Goal: Task Accomplishment & Management: Complete application form

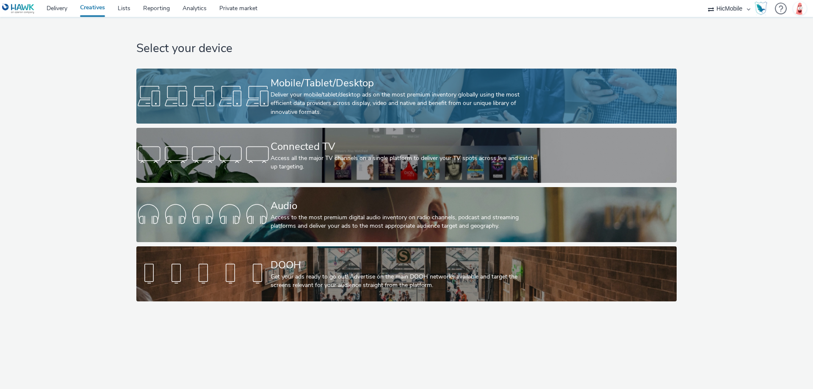
click at [227, 97] on div at bounding box center [203, 96] width 134 height 27
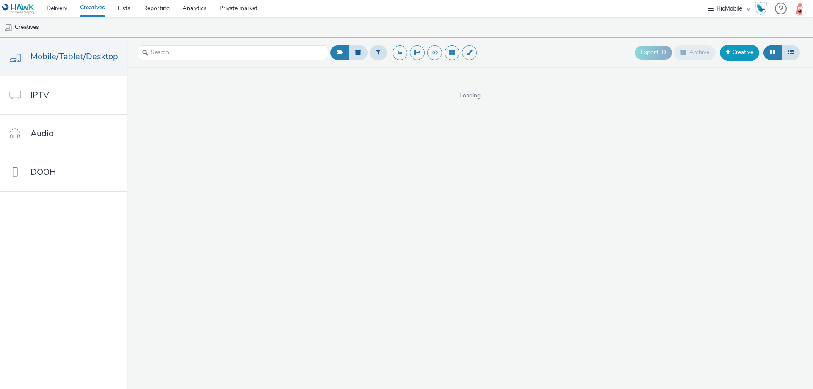
click at [754, 53] on link "Creative" at bounding box center [739, 52] width 39 height 15
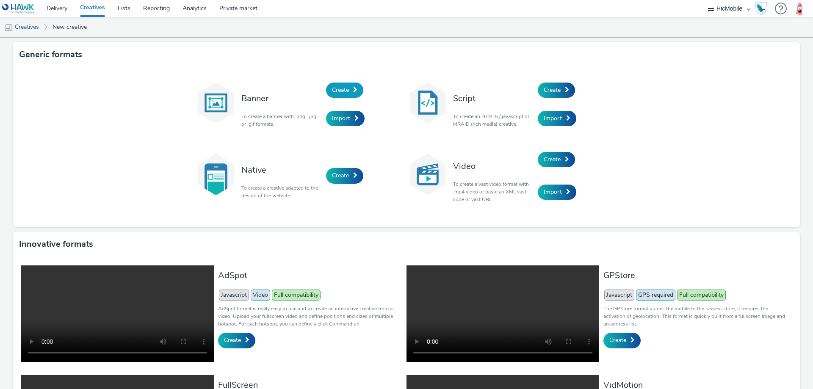
click at [337, 87] on span "Create" at bounding box center [340, 90] width 17 height 8
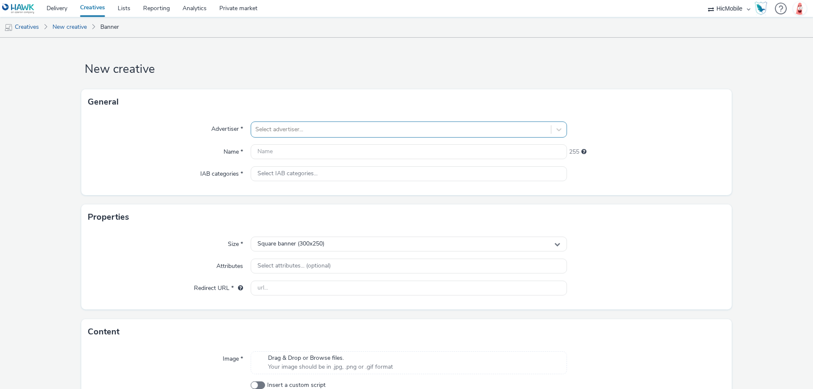
click at [290, 129] on div at bounding box center [400, 129] width 291 height 10
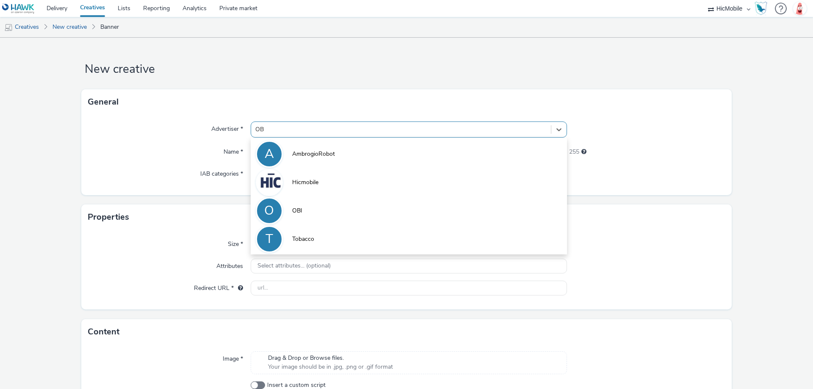
type input "OBI"
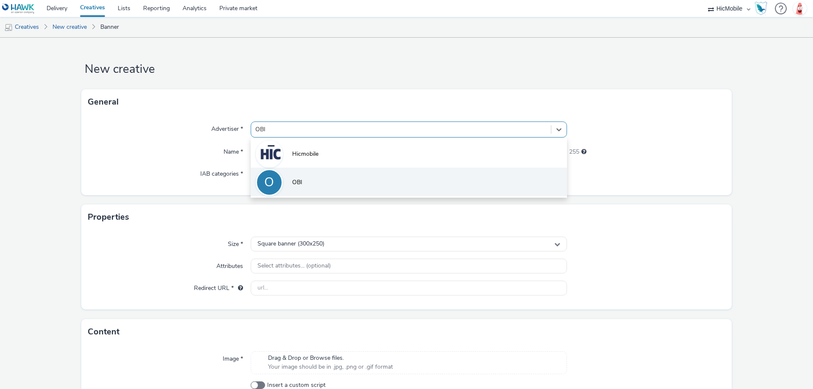
click at [304, 177] on li "O OBI" at bounding box center [409, 182] width 316 height 28
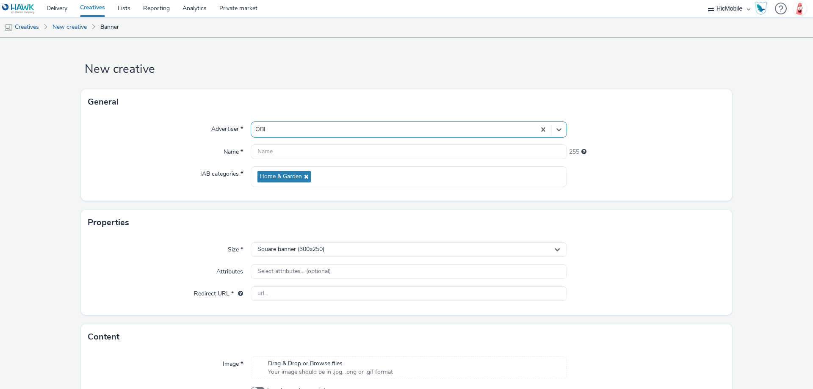
click at [359, 81] on form "New creative General Advertiser * option OBI, selected. Select is focused ,type…" at bounding box center [406, 242] width 813 height 409
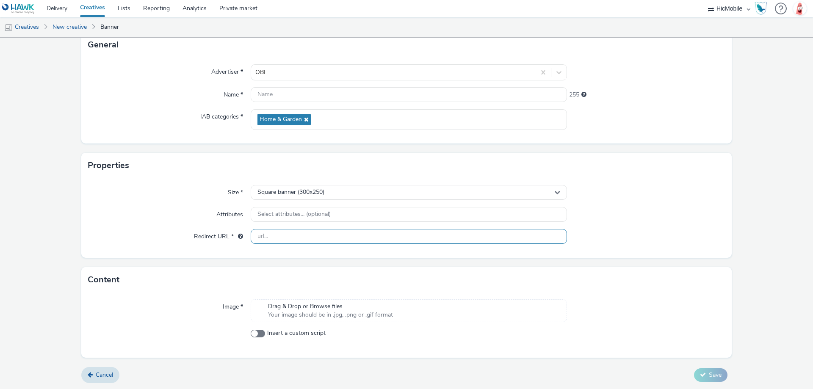
scroll to position [58, 0]
click at [319, 310] on span "Your image should be in .jpg, .png or .gif format" at bounding box center [330, 314] width 125 height 8
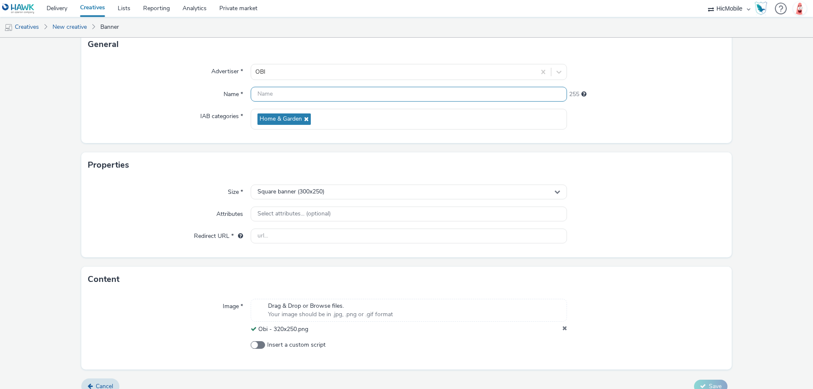
click at [267, 91] on input "text" at bounding box center [409, 94] width 316 height 15
paste input "Obi - 320x250"
type input "Obi - 320x250"
click at [628, 127] on div at bounding box center [646, 119] width 158 height 21
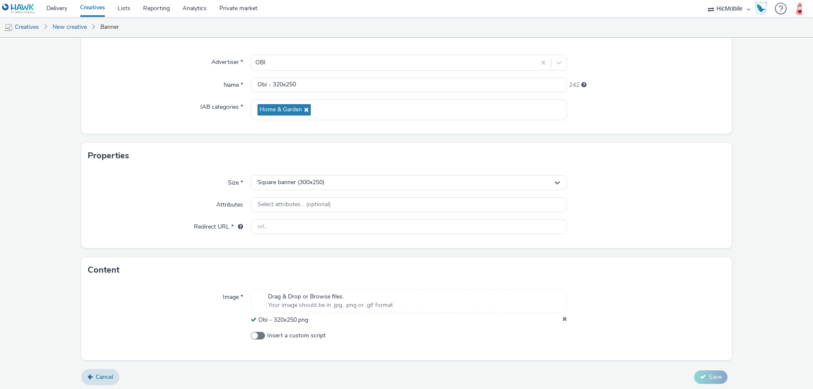
scroll to position [69, 0]
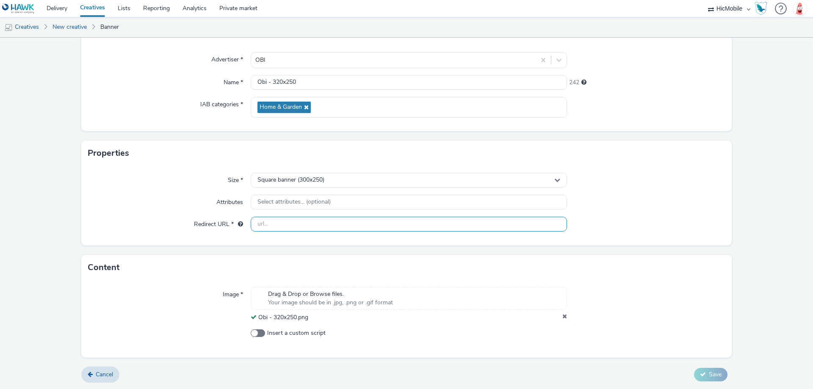
click at [317, 226] on input "text" at bounding box center [409, 224] width 316 height 15
paste input "https://[DOMAIN_NAME]/ddm/trackclk/N1052361.1919548HICMOBILE_GM/B34116072.42832…"
click at [666, 200] on div at bounding box center [646, 202] width 158 height 15
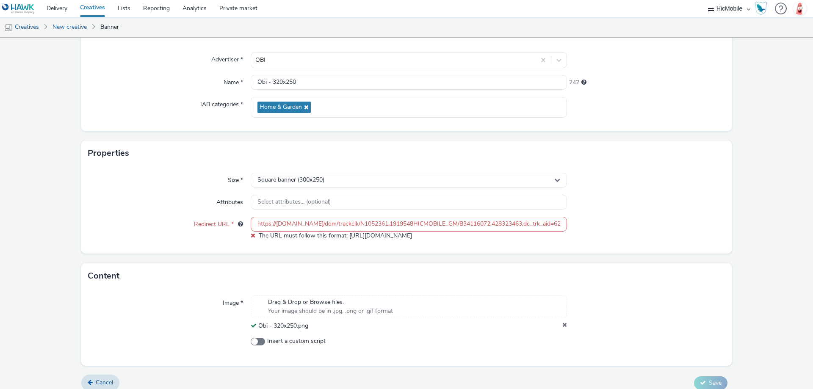
click at [257, 224] on input "https://[DOMAIN_NAME]/ddm/trackclk/N1052361.1919548HICMOBILE_GM/B34116072.42832…" at bounding box center [409, 224] width 316 height 15
click at [256, 224] on input "https://[DOMAIN_NAME]/ddm/trackclk/N1052361.1919548HICMOBILE_GM/B34116072.42832…" at bounding box center [409, 224] width 316 height 15
click at [607, 204] on div at bounding box center [646, 202] width 158 height 15
drag, startPoint x: 445, startPoint y: 227, endPoint x: 726, endPoint y: 207, distance: 282.3
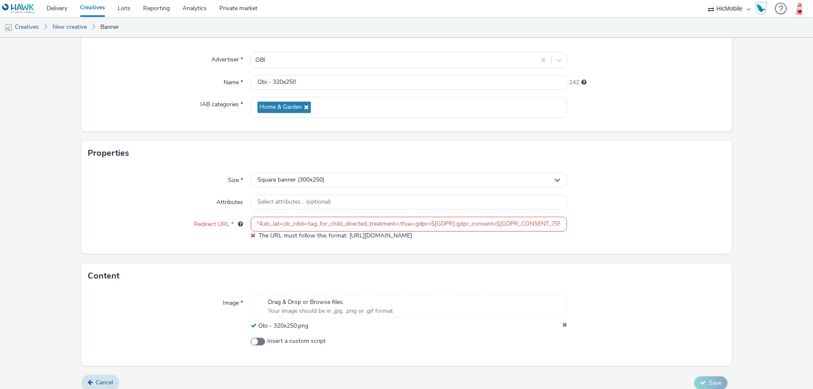
click at [699, 208] on div "Size * Square banner (300x250) Attributes Select attributes... (optional) Redir…" at bounding box center [406, 210] width 650 height 88
click at [716, 211] on div "Size * Square banner (300x250) Attributes Select attributes... (optional) Redir…" at bounding box center [406, 210] width 650 height 88
click at [299, 229] on input "https://[DOMAIN_NAME]/ddm/trackclk/N1052361.1919548HICMOBILE_GM/B34116072.42832…" at bounding box center [409, 224] width 316 height 15
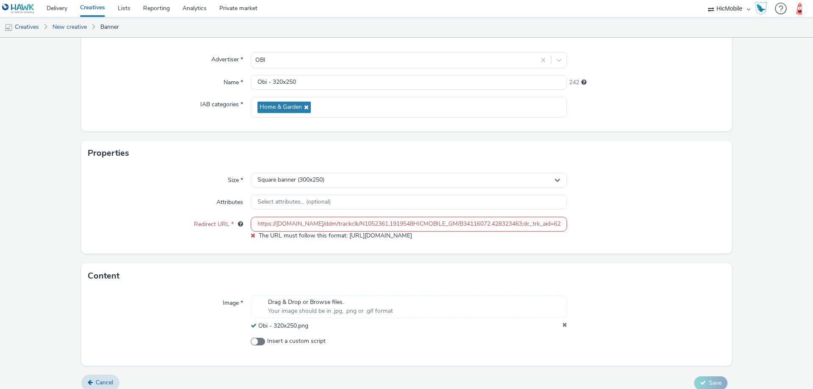
click at [299, 229] on input "https://[DOMAIN_NAME]/ddm/trackclk/N1052361.1919548HICMOBILE_GM/B34116072.42832…" at bounding box center [409, 224] width 316 height 15
paste input "[DOMAIN_NAME][URL]"
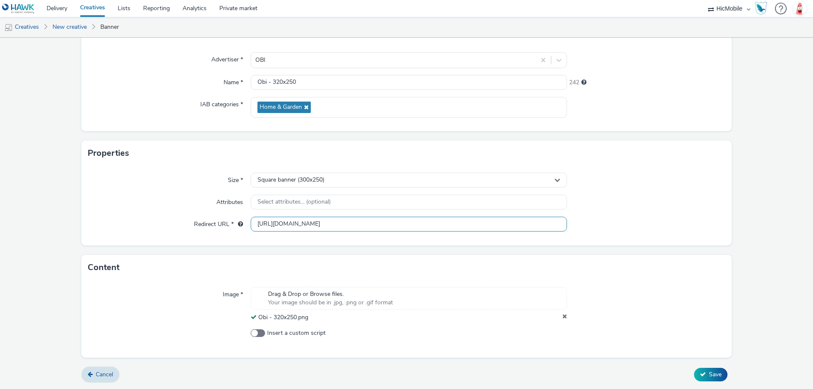
type input "[URL][DOMAIN_NAME]"
click at [669, 213] on div "Size * Square banner (300x250) Attributes Select attributes... (optional) Redir…" at bounding box center [406, 206] width 650 height 80
click at [709, 370] on span "Save" at bounding box center [715, 374] width 13 height 8
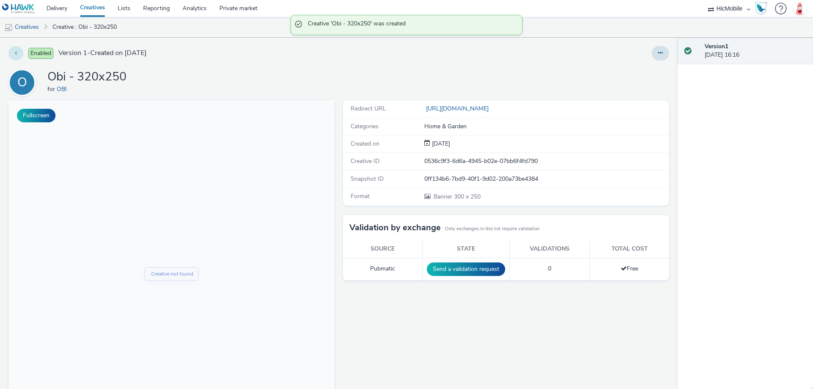
click at [18, 50] on button at bounding box center [15, 53] width 15 height 14
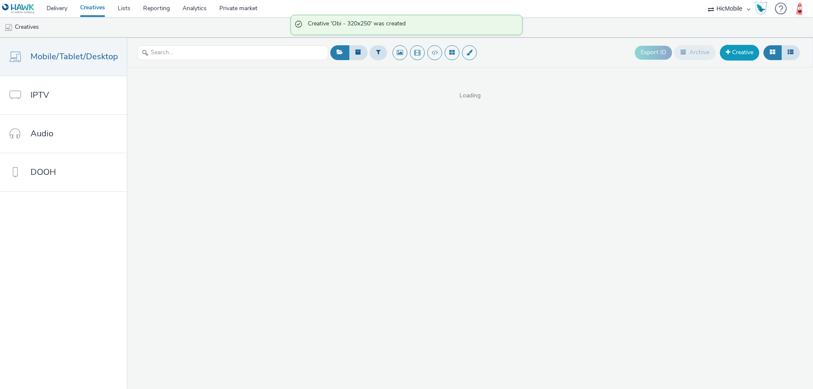
click at [740, 52] on link "Creative" at bounding box center [739, 52] width 39 height 15
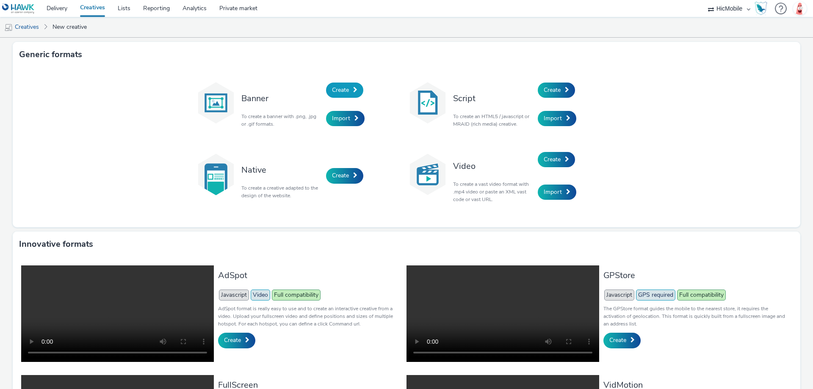
click at [330, 96] on link "Create" at bounding box center [344, 90] width 37 height 15
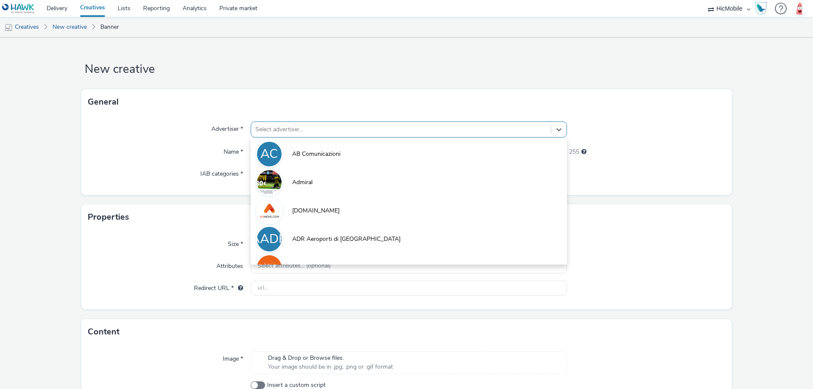
click at [303, 130] on div at bounding box center [400, 129] width 291 height 10
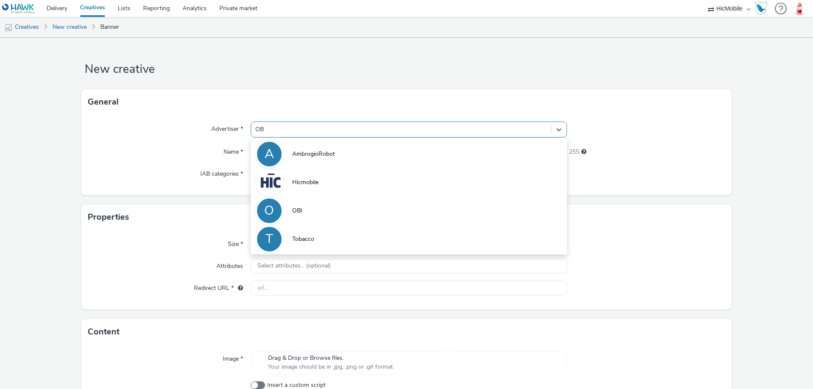
type input "OBI"
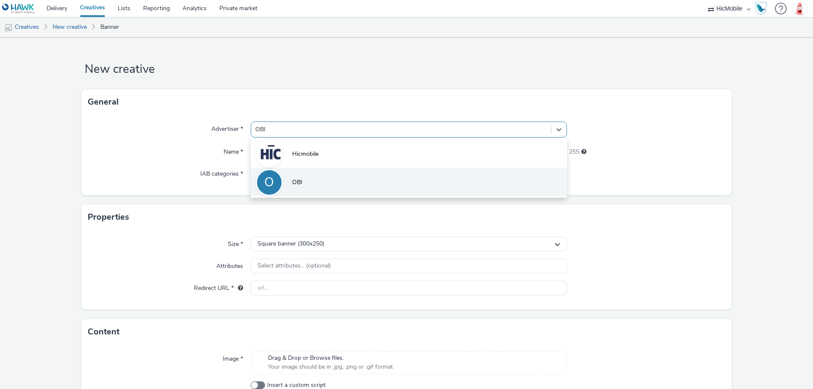
click at [303, 181] on li "O OBI" at bounding box center [409, 182] width 316 height 28
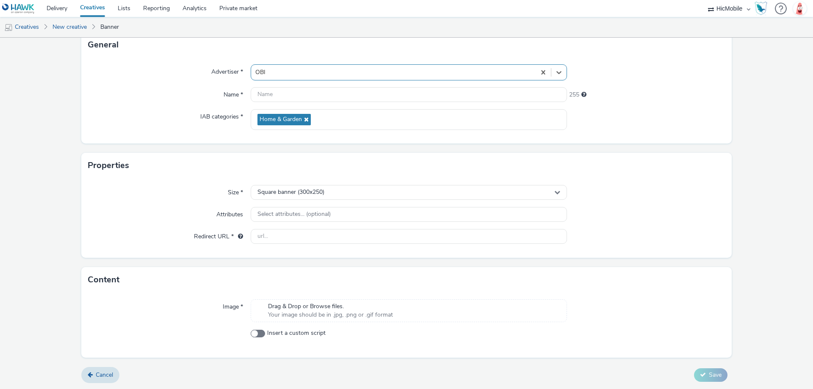
scroll to position [58, 0]
click at [296, 233] on input "text" at bounding box center [409, 236] width 316 height 15
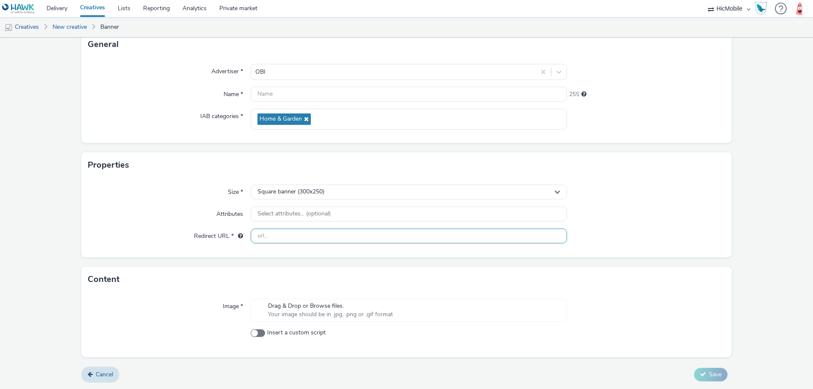
paste input "[URL][DOMAIN_NAME]"
type input "[URL][DOMAIN_NAME]"
click at [316, 316] on span "Your image should be in .jpg, .png or .gif format" at bounding box center [330, 314] width 125 height 8
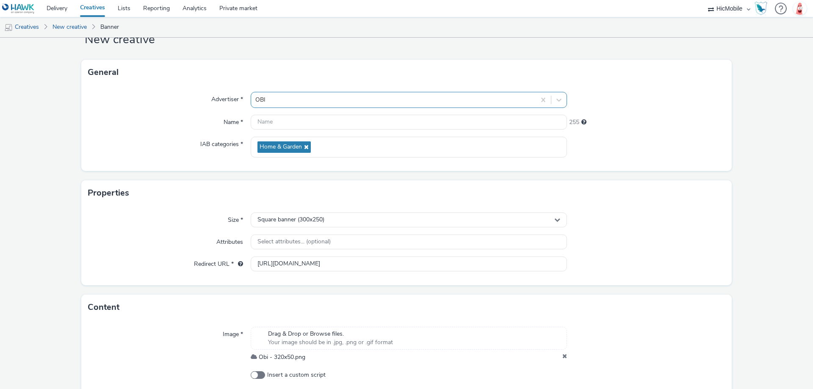
scroll to position [15, 0]
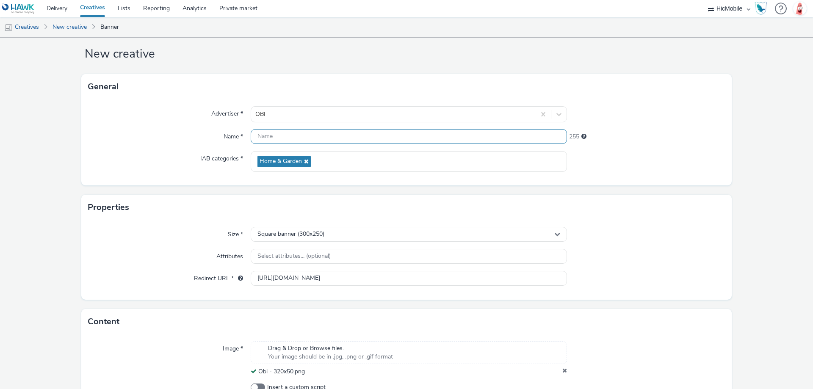
click at [297, 133] on input "text" at bounding box center [409, 136] width 316 height 15
paste input "Obi - 320x50"
type input "Obi - 320x50"
click at [616, 132] on div "243" at bounding box center [646, 135] width 158 height 12
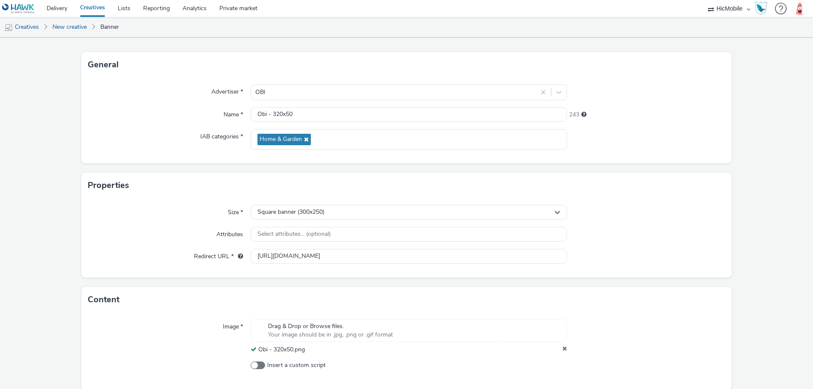
scroll to position [69, 0]
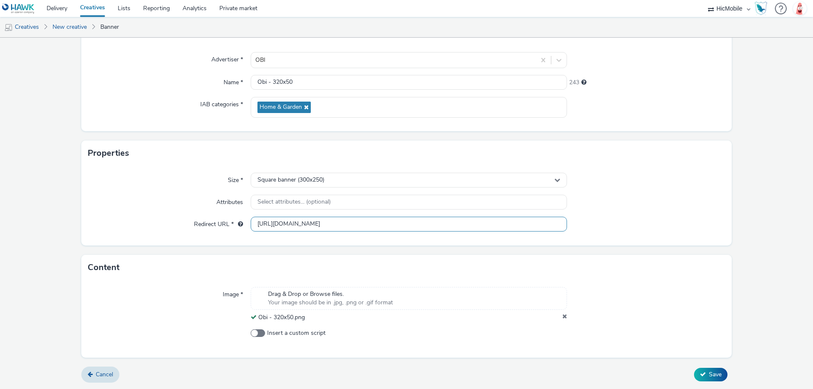
click at [453, 227] on input "[URL][DOMAIN_NAME]" at bounding box center [409, 224] width 316 height 15
click at [711, 375] on span "Save" at bounding box center [715, 374] width 13 height 8
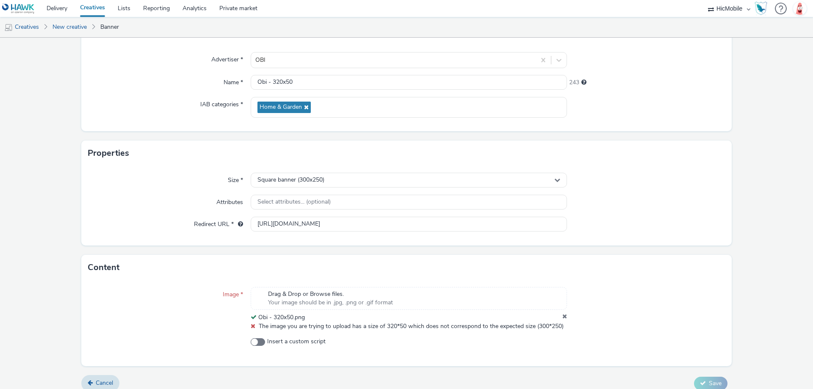
click at [562, 316] on icon at bounding box center [564, 317] width 5 height 8
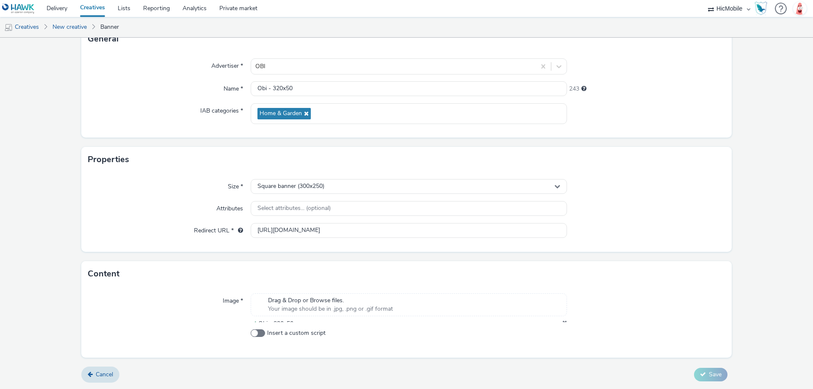
scroll to position [61, 0]
click at [414, 313] on div "Drag & Drop or Browse files. Your image should be in .jpg, .png or .gif format" at bounding box center [409, 307] width 316 height 23
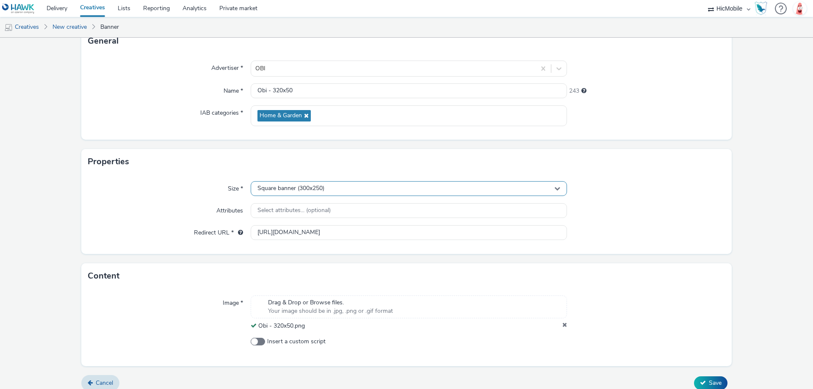
click at [291, 189] on span "Square banner (300x250)" at bounding box center [290, 188] width 67 height 7
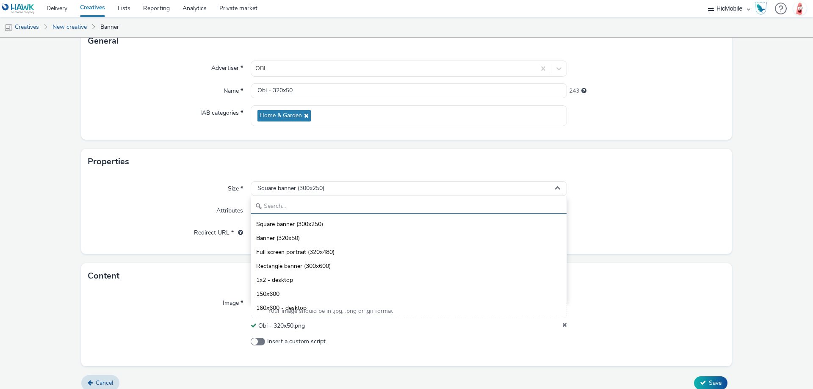
click at [288, 204] on input "text" at bounding box center [408, 206] width 315 height 15
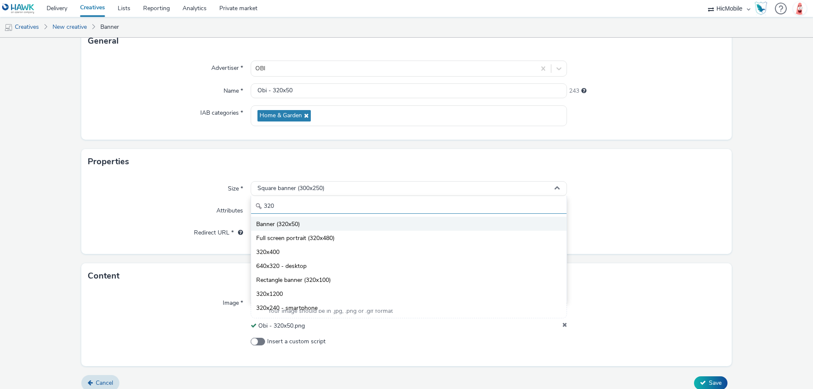
type input "320"
click at [296, 224] on span "Banner (320x50)" at bounding box center [278, 224] width 44 height 8
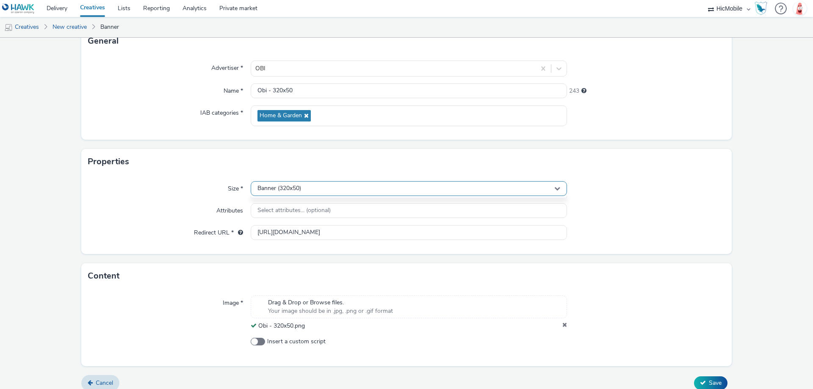
click at [506, 183] on div "Banner (320x50)" at bounding box center [409, 188] width 316 height 15
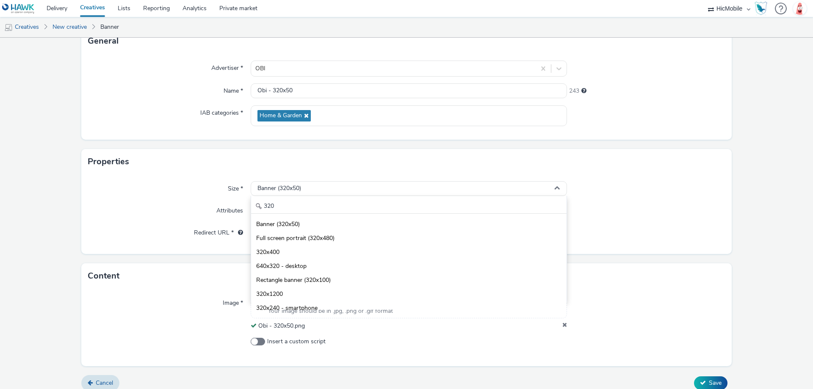
click at [660, 173] on div "Properties" at bounding box center [406, 161] width 650 height 25
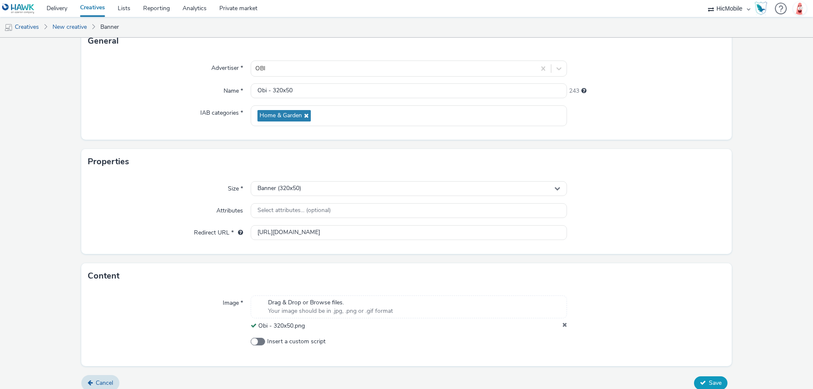
click at [700, 382] on icon at bounding box center [703, 383] width 6 height 6
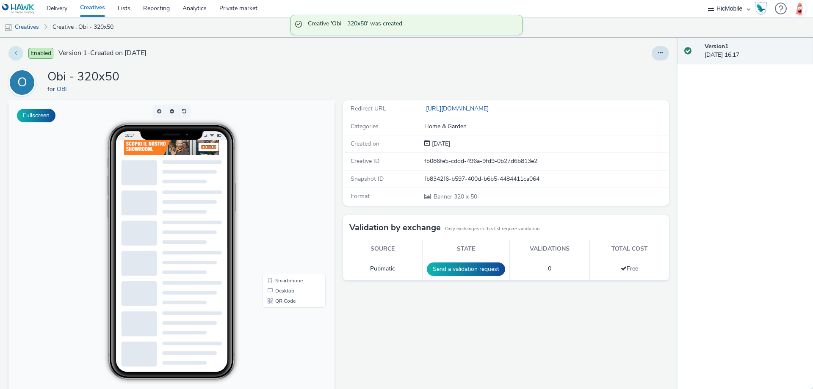
click at [20, 51] on button at bounding box center [15, 53] width 15 height 14
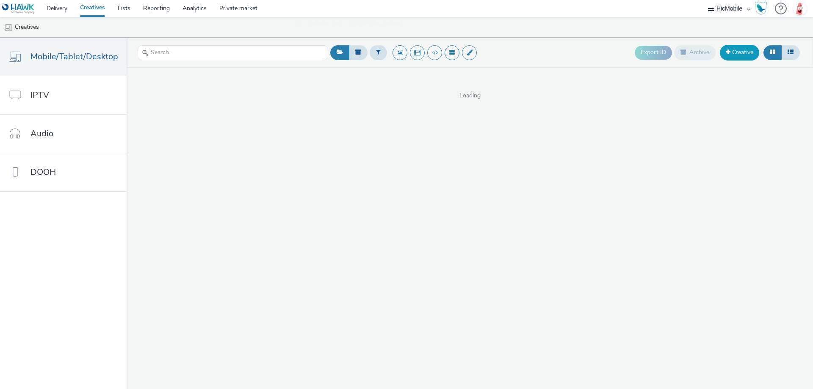
click at [741, 55] on link "Creative" at bounding box center [739, 52] width 39 height 15
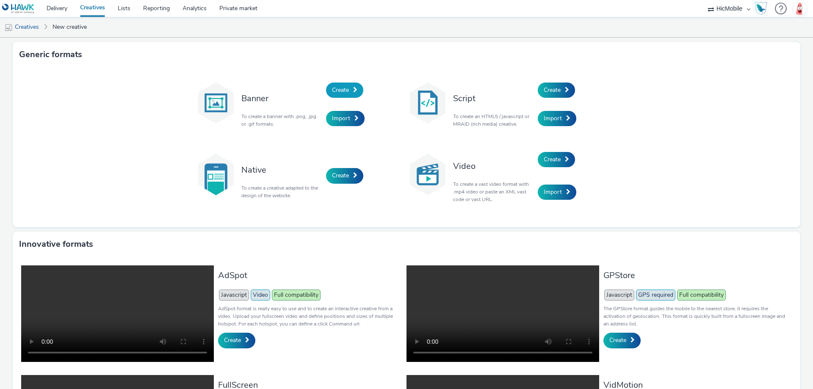
click at [332, 95] on link "Create" at bounding box center [344, 90] width 37 height 15
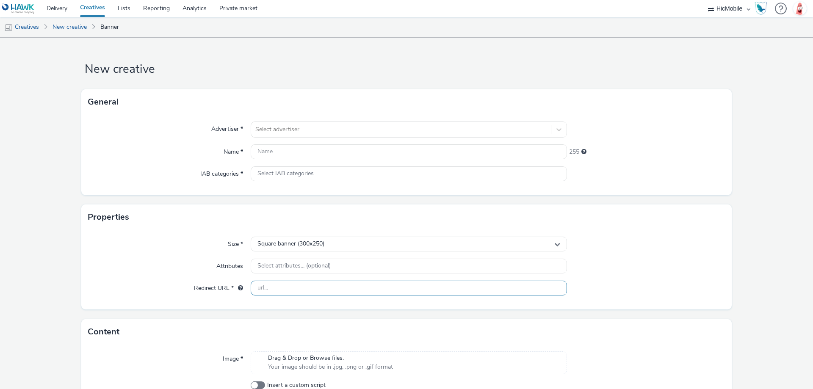
click at [298, 288] on input "text" at bounding box center [409, 288] width 316 height 15
paste input "[URL][DOMAIN_NAME]"
type input "[URL][DOMAIN_NAME]"
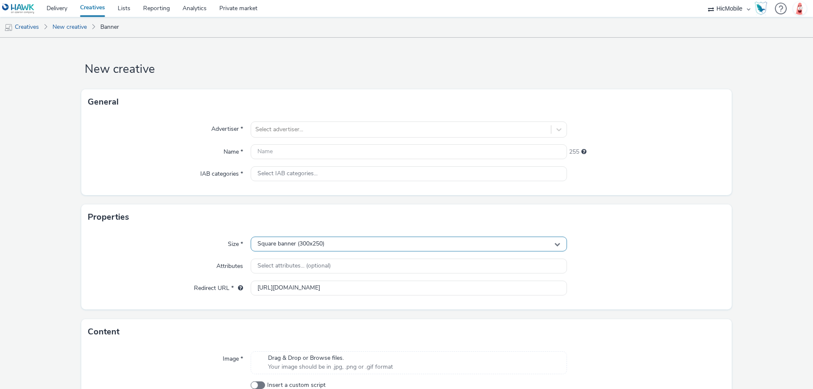
click at [338, 242] on div "Square banner (300x250)" at bounding box center [409, 244] width 316 height 15
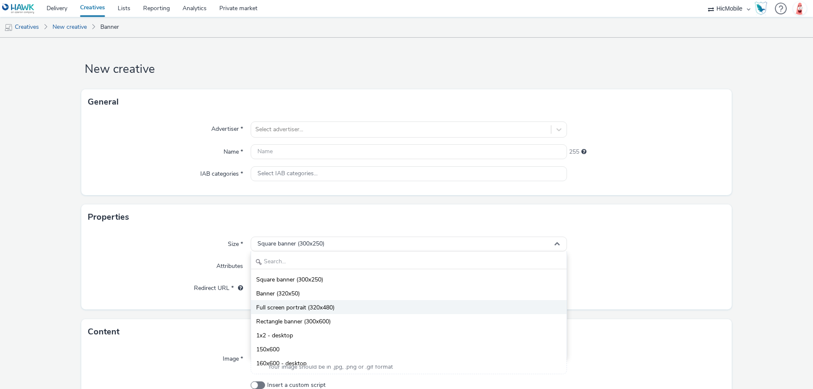
click at [326, 304] on span "Full screen portrait (320x480)" at bounding box center [295, 308] width 78 height 8
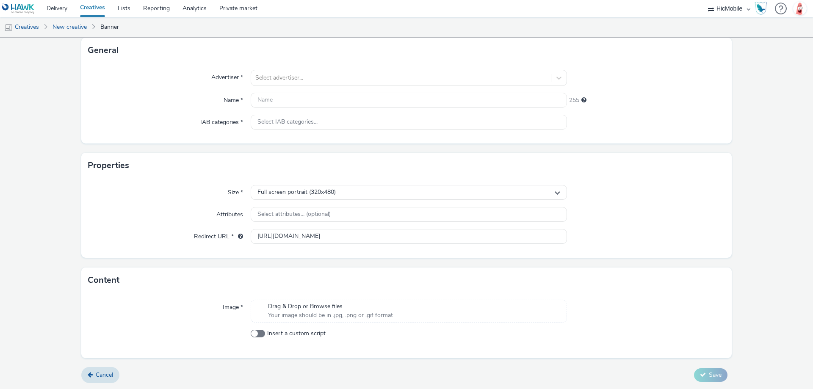
scroll to position [52, 0]
click at [401, 306] on div "Drag & Drop or Browse files. Your image should be in .jpg, .png or .gif format" at bounding box center [409, 310] width 316 height 23
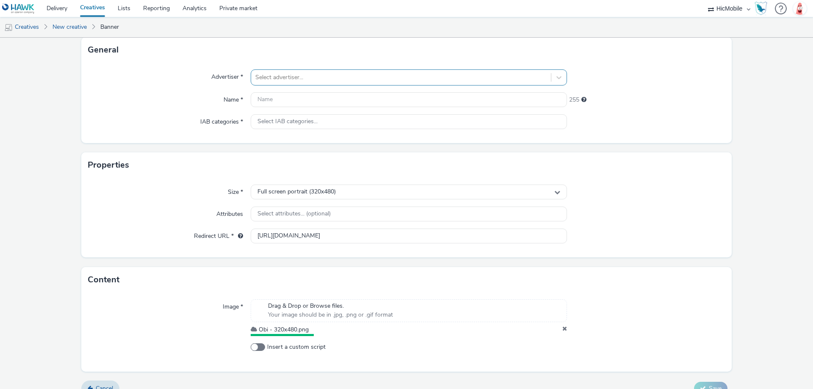
click at [295, 82] on div at bounding box center [400, 77] width 291 height 10
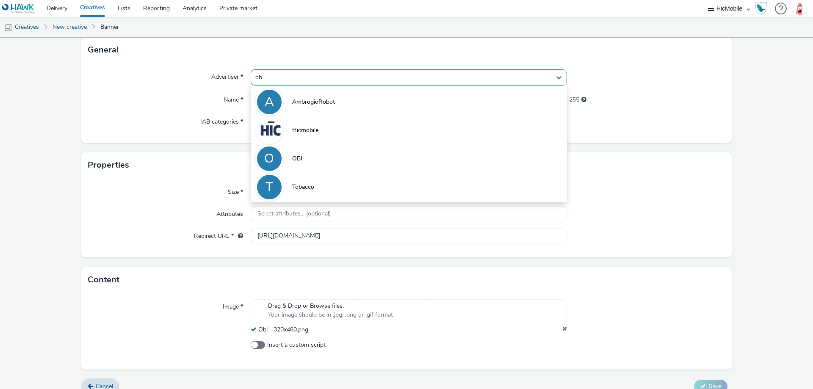
type input "obi"
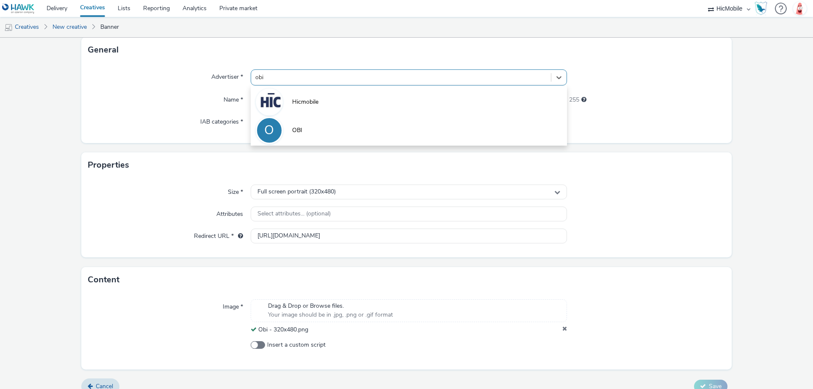
drag, startPoint x: 304, startPoint y: 131, endPoint x: 298, endPoint y: 116, distance: 16.2
click at [304, 131] on li "O OBI" at bounding box center [409, 130] width 316 height 28
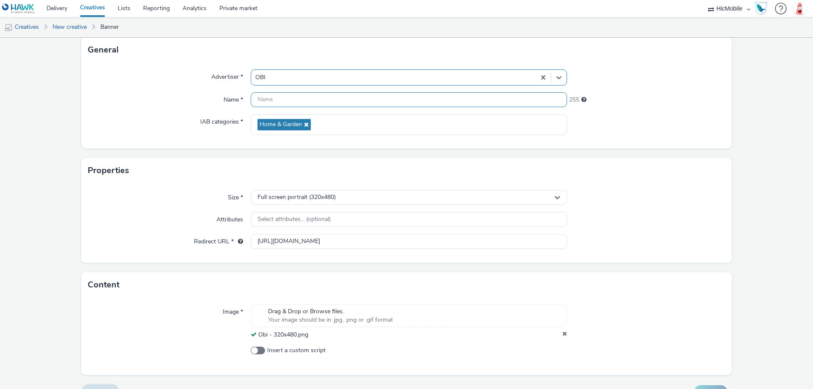
click at [297, 99] on input "text" at bounding box center [409, 99] width 316 height 15
paste input "Obi - 320x480"
type input "Obi - 320x480"
click at [712, 102] on div "242" at bounding box center [646, 98] width 158 height 12
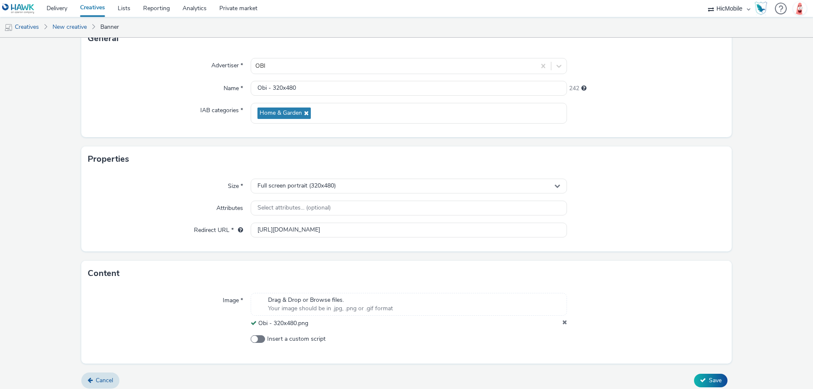
scroll to position [69, 0]
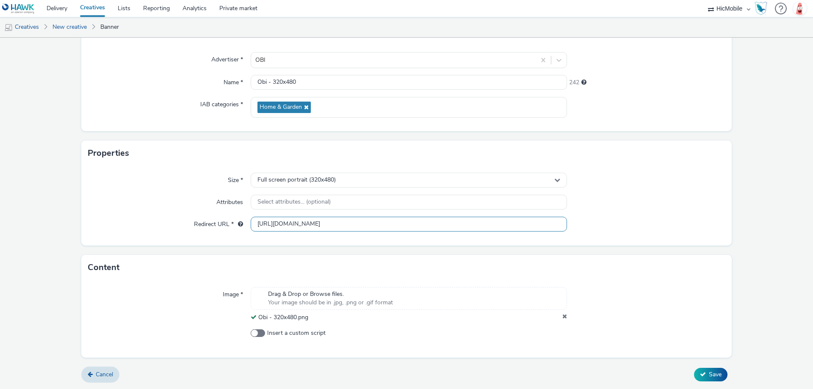
click at [501, 226] on input "[URL][DOMAIN_NAME]" at bounding box center [409, 224] width 316 height 15
click at [710, 371] on span "Save" at bounding box center [715, 374] width 13 height 8
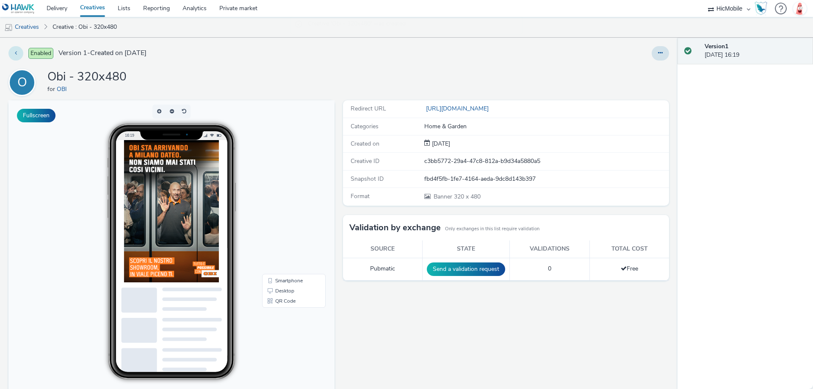
click at [22, 52] on button at bounding box center [15, 53] width 15 height 14
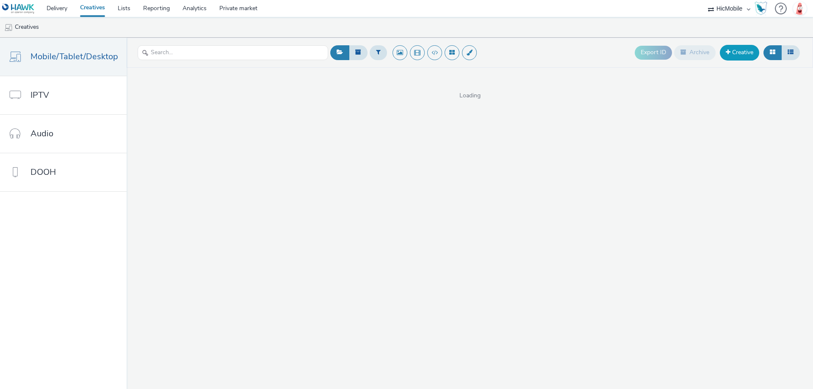
click at [729, 51] on span at bounding box center [728, 52] width 5 height 6
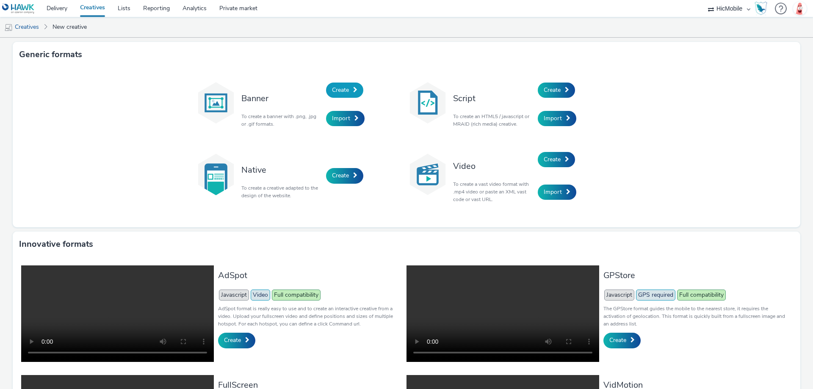
click at [337, 96] on link "Create" at bounding box center [344, 90] width 37 height 15
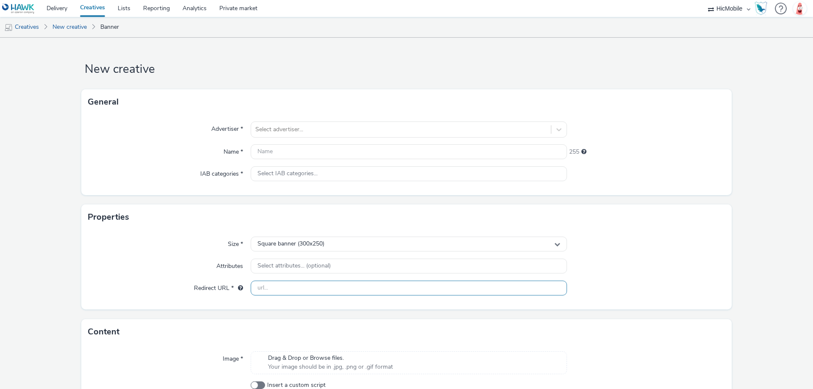
click at [332, 291] on input "text" at bounding box center [409, 288] width 316 height 15
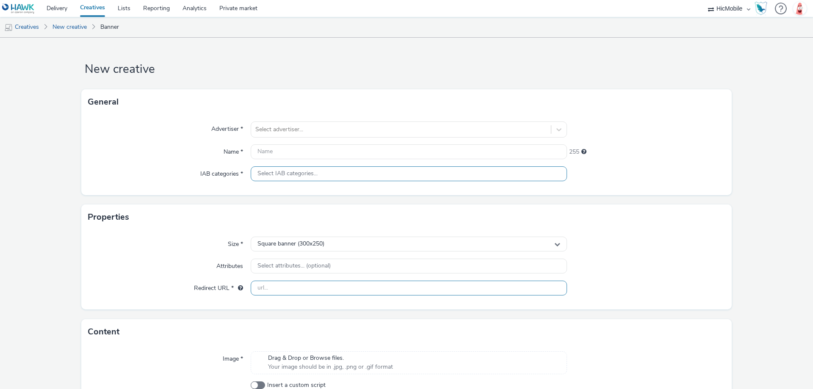
paste input "[URL][DOMAIN_NAME]"
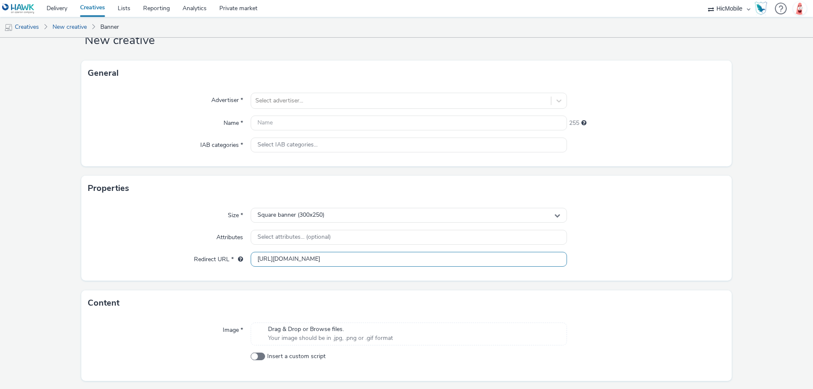
scroll to position [52, 0]
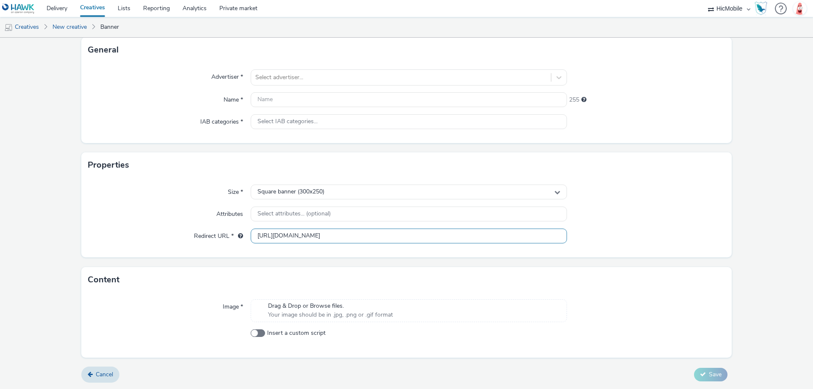
type input "[URL][DOMAIN_NAME]"
click at [411, 311] on div "Drag & Drop or Browse files. Your image should be in .jpg, .png or .gif format" at bounding box center [409, 310] width 316 height 23
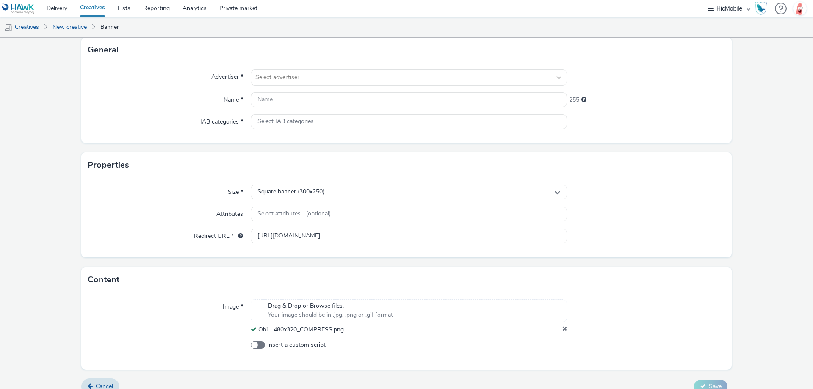
click at [562, 327] on icon at bounding box center [564, 330] width 5 height 8
click at [397, 315] on div "Drag & Drop or Browse files. Your image should be in .jpg, .png or .gif format" at bounding box center [409, 310] width 316 height 23
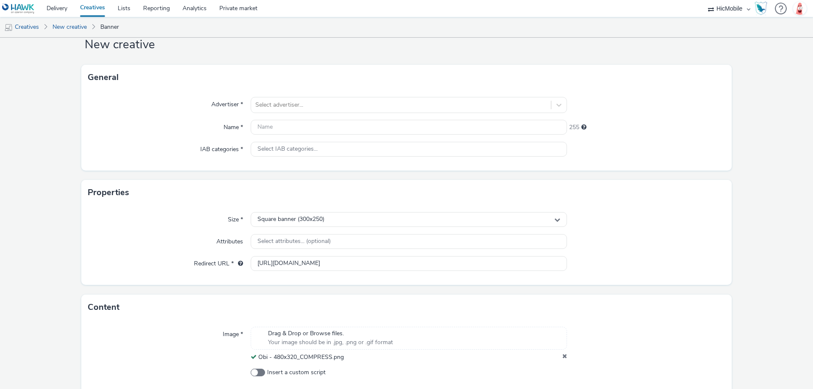
scroll to position [10, 0]
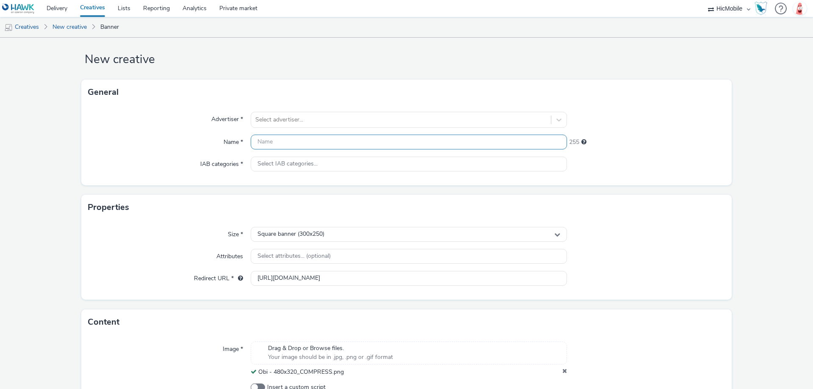
click at [296, 144] on input "text" at bounding box center [409, 142] width 316 height 15
paste input "Obi - 480x320_COMPRESS"
type input "Obi - 480x320_COMPRESS"
click at [361, 124] on div at bounding box center [400, 120] width 291 height 10
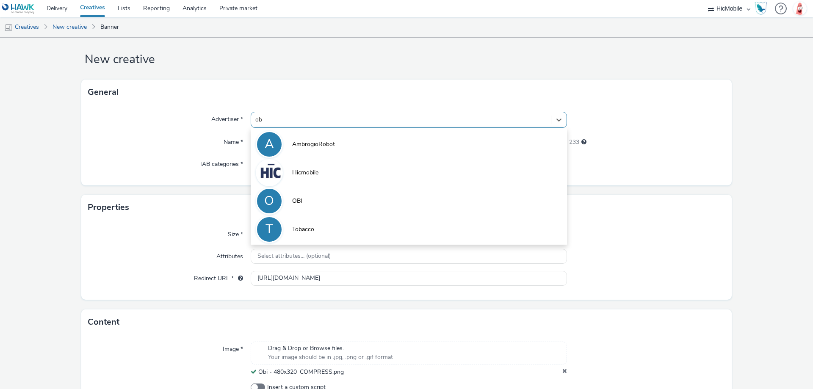
type input "obi"
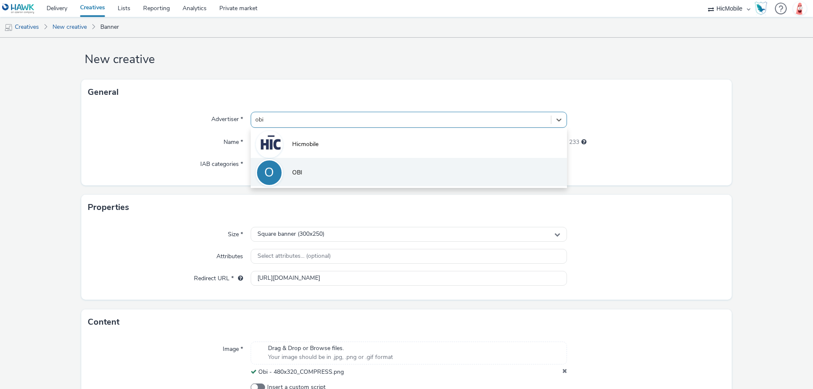
click at [356, 179] on li "O OBI" at bounding box center [409, 172] width 316 height 28
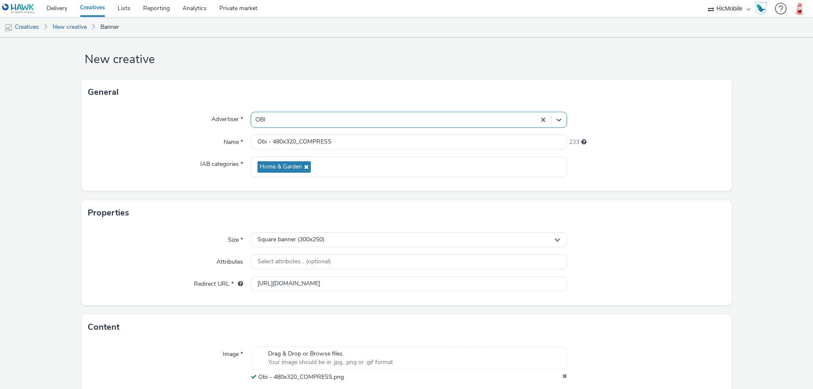
click at [626, 169] on div at bounding box center [646, 167] width 158 height 21
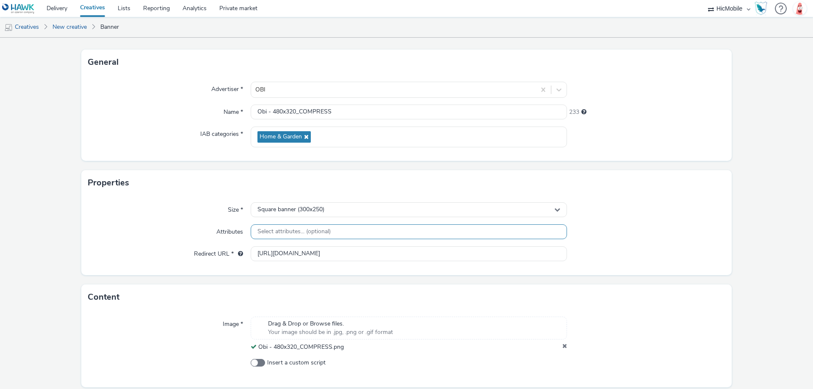
scroll to position [69, 0]
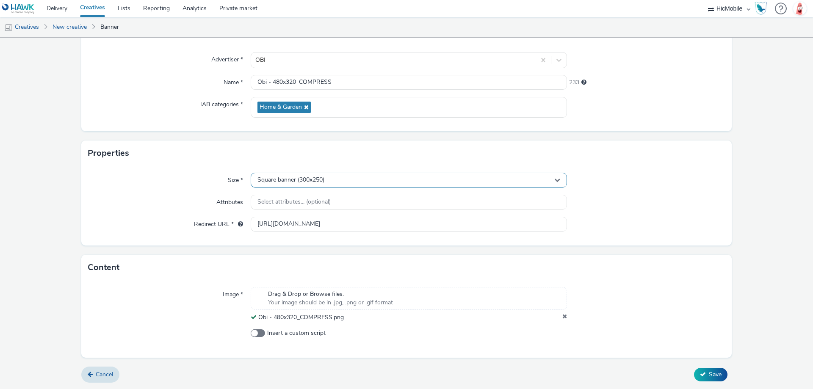
click at [354, 185] on div "Square banner (300x250)" at bounding box center [409, 180] width 316 height 15
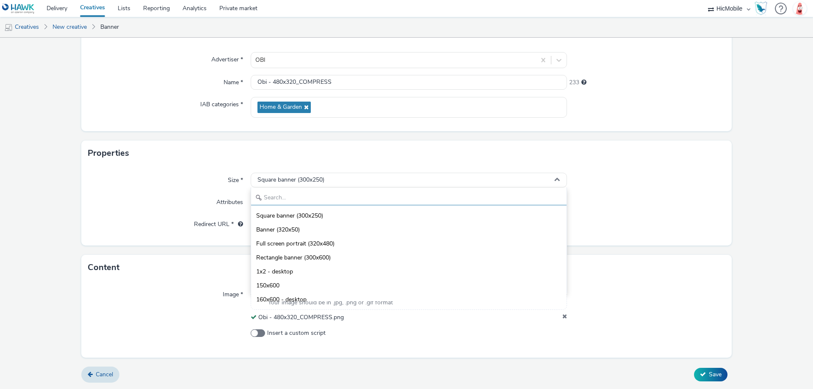
click at [307, 202] on input "text" at bounding box center [408, 198] width 315 height 15
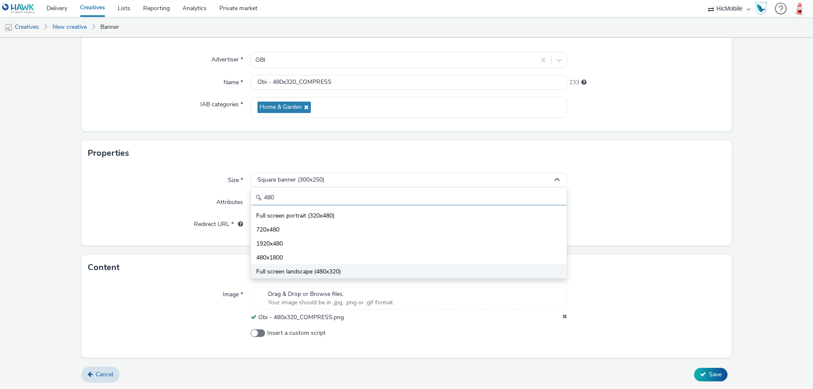
type input "480"
click at [308, 271] on span "Full screen landscape (480x320)" at bounding box center [298, 272] width 85 height 8
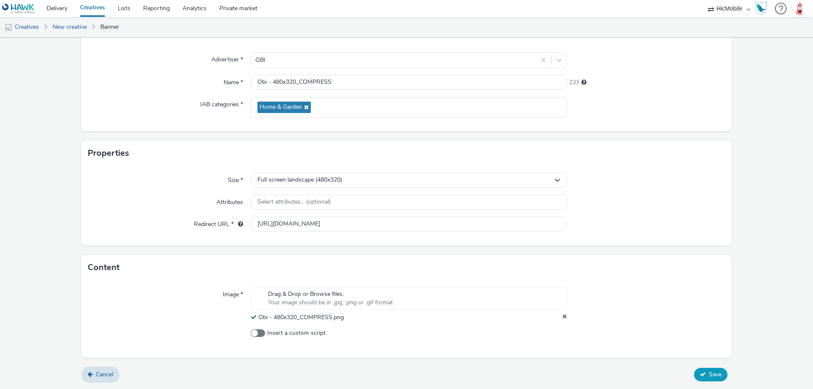
click at [700, 372] on icon at bounding box center [703, 374] width 6 height 6
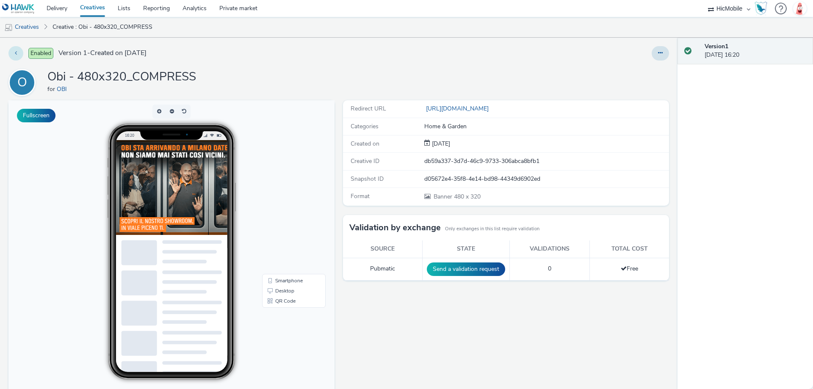
click at [19, 53] on button at bounding box center [15, 53] width 15 height 14
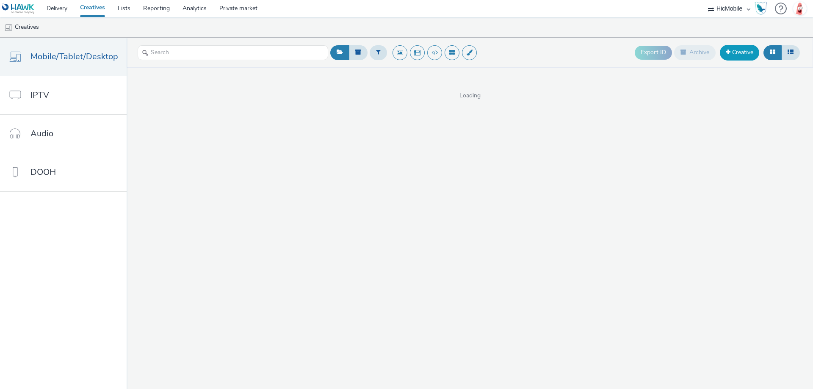
click at [751, 51] on link "Creative" at bounding box center [739, 52] width 39 height 15
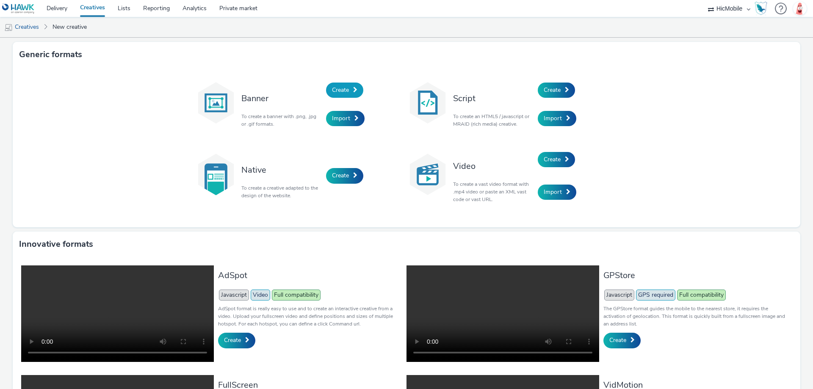
click at [353, 94] on link "Create" at bounding box center [344, 90] width 37 height 15
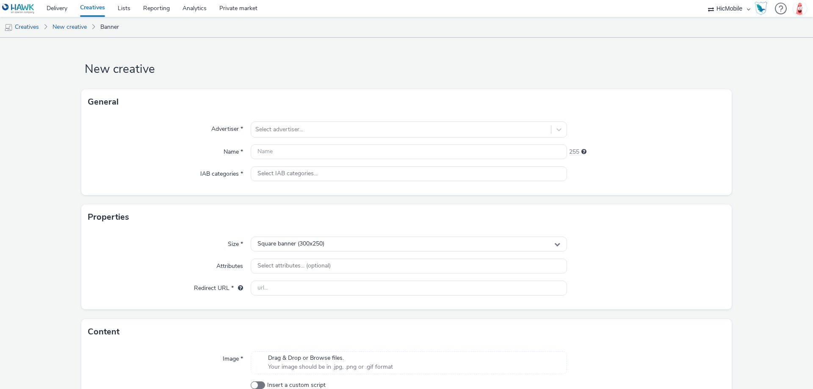
click at [341, 363] on span "Your image should be in .jpg, .png or .gif format" at bounding box center [330, 367] width 125 height 8
click at [301, 132] on div at bounding box center [400, 129] width 291 height 10
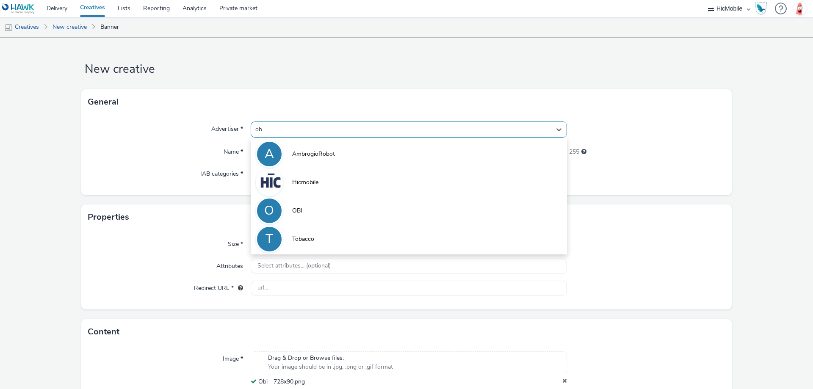
type input "obi"
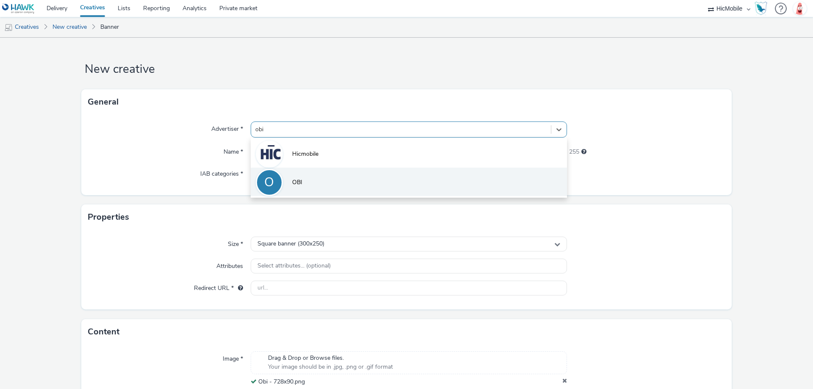
click at [370, 174] on li "O OBI" at bounding box center [409, 182] width 316 height 28
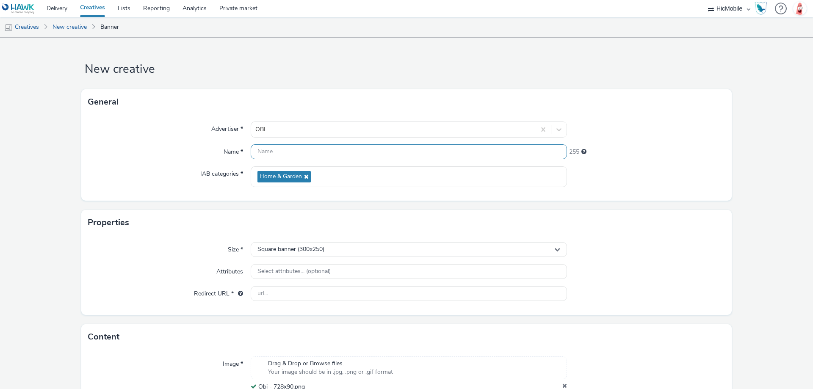
click at [319, 152] on input "text" at bounding box center [409, 151] width 316 height 15
paste input "Obi - 728x90"
type input "Obi - 728x90"
click at [287, 297] on input "text" at bounding box center [409, 293] width 316 height 15
paste input "[URL][DOMAIN_NAME]"
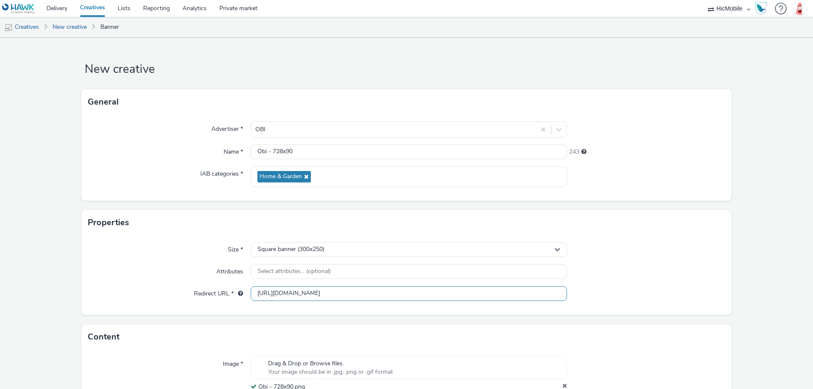
scroll to position [0, 135]
type input "[URL][DOMAIN_NAME]"
click at [671, 277] on div at bounding box center [646, 271] width 158 height 15
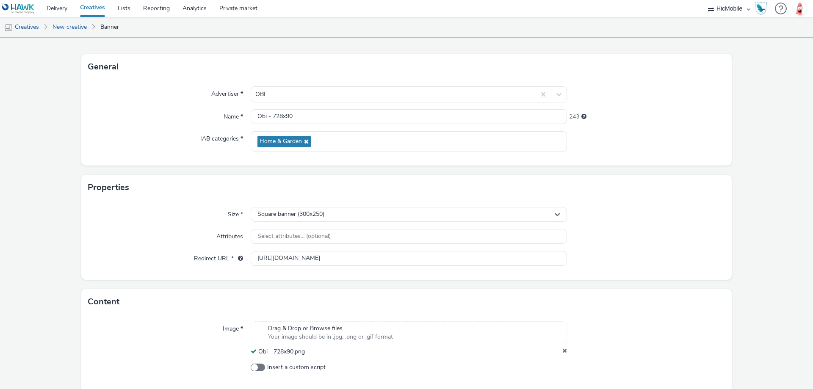
scroll to position [69, 0]
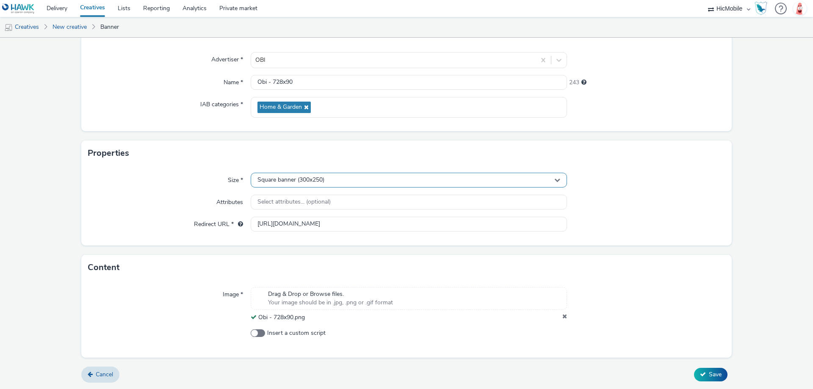
click at [288, 184] on div "Square banner (300x250)" at bounding box center [409, 180] width 316 height 15
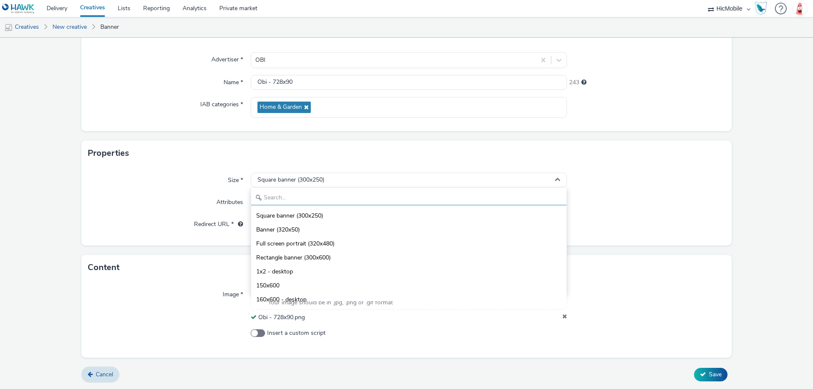
click at [290, 201] on input "text" at bounding box center [408, 198] width 315 height 15
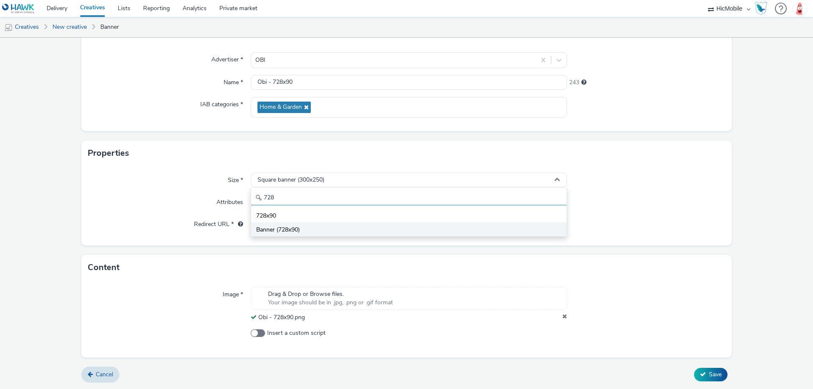
type input "728"
click at [301, 227] on li "Banner (728x90)" at bounding box center [408, 229] width 315 height 14
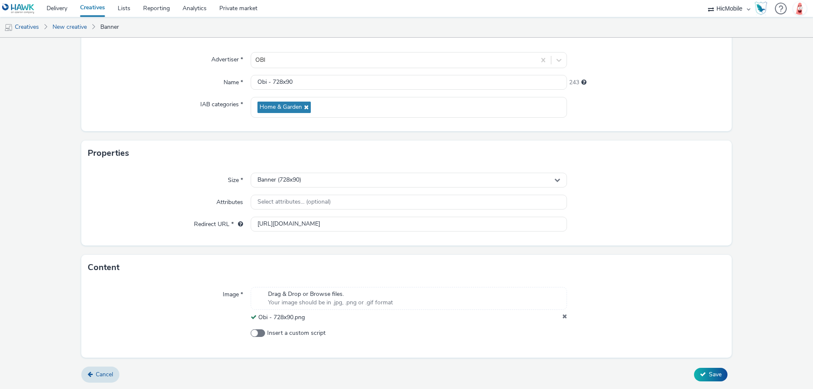
click at [670, 234] on div "Size * Banner (728x90) Attributes Select attributes... (optional) Redirect URL …" at bounding box center [406, 206] width 650 height 80
click at [714, 380] on button "Save" at bounding box center [710, 375] width 33 height 14
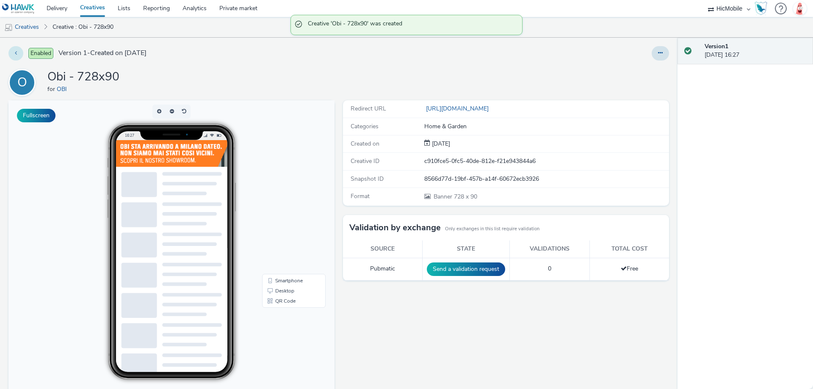
click at [12, 55] on button at bounding box center [15, 53] width 15 height 14
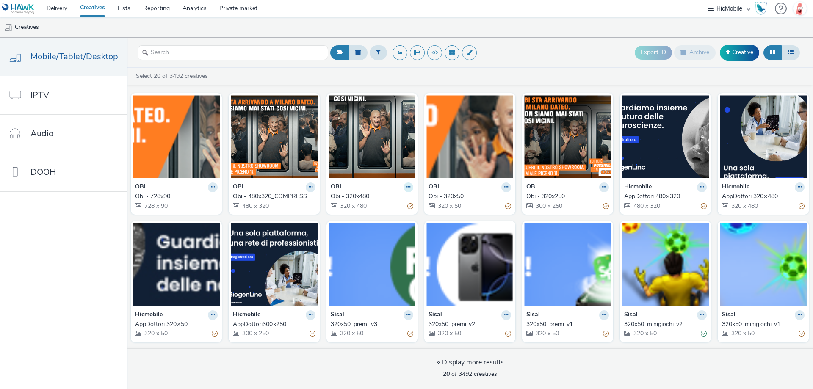
click at [406, 189] on icon at bounding box center [408, 187] width 4 height 5
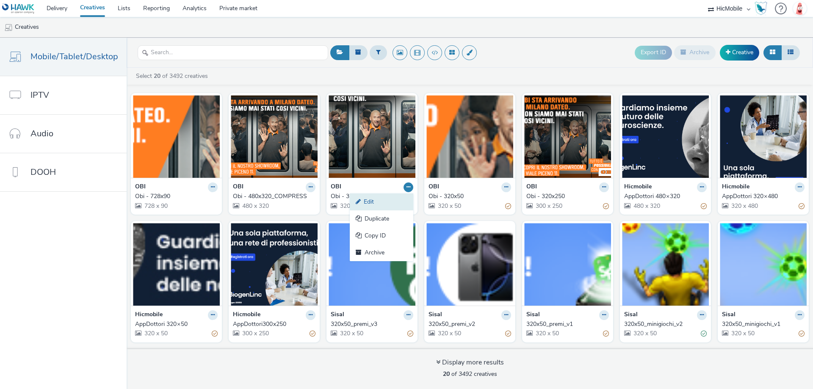
click at [381, 204] on link "Edit" at bounding box center [382, 201] width 64 height 17
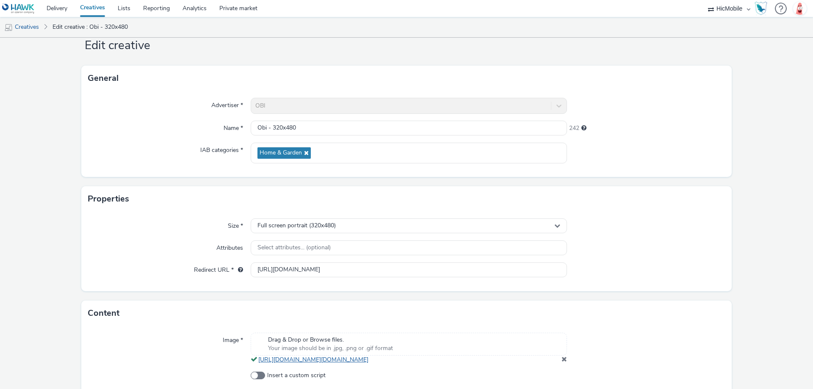
scroll to position [75, 0]
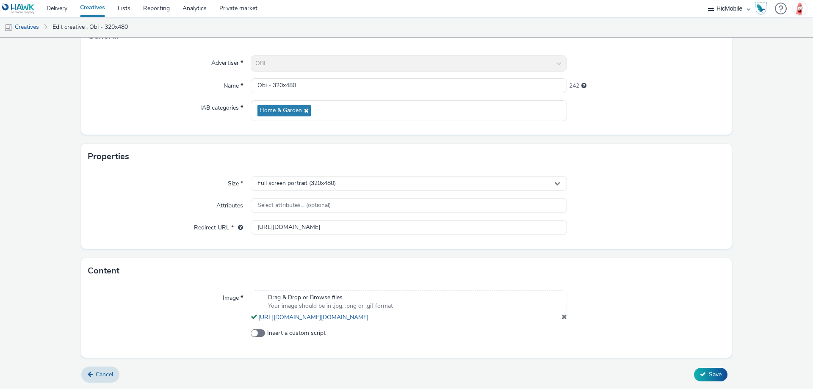
click at [567, 318] on div at bounding box center [646, 305] width 158 height 31
click at [561, 317] on span at bounding box center [564, 316] width 6 height 7
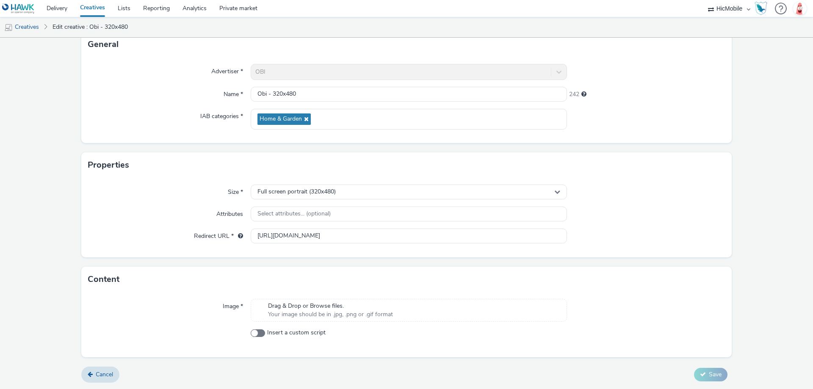
scroll to position [58, 0]
click at [391, 307] on div "Drag & Drop or Browse files. Your image should be in .jpg, .png or .gif format" at bounding box center [330, 310] width 133 height 17
